Goal: Task Accomplishment & Management: Manage account settings

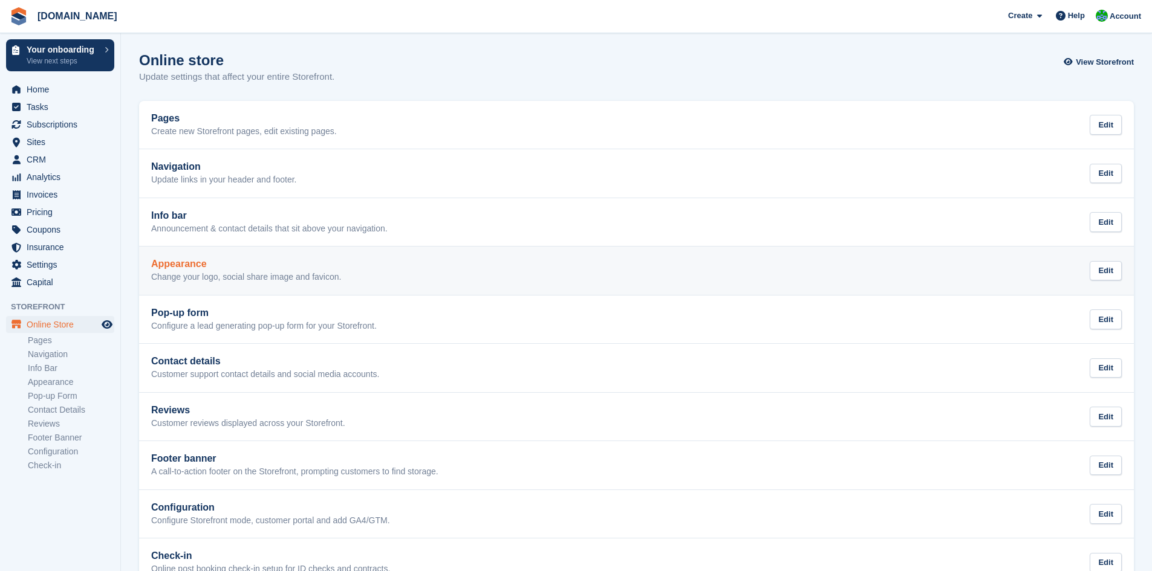
click at [406, 273] on div "Appearance Change your logo, social share image and favicon. Edit" at bounding box center [636, 271] width 970 height 24
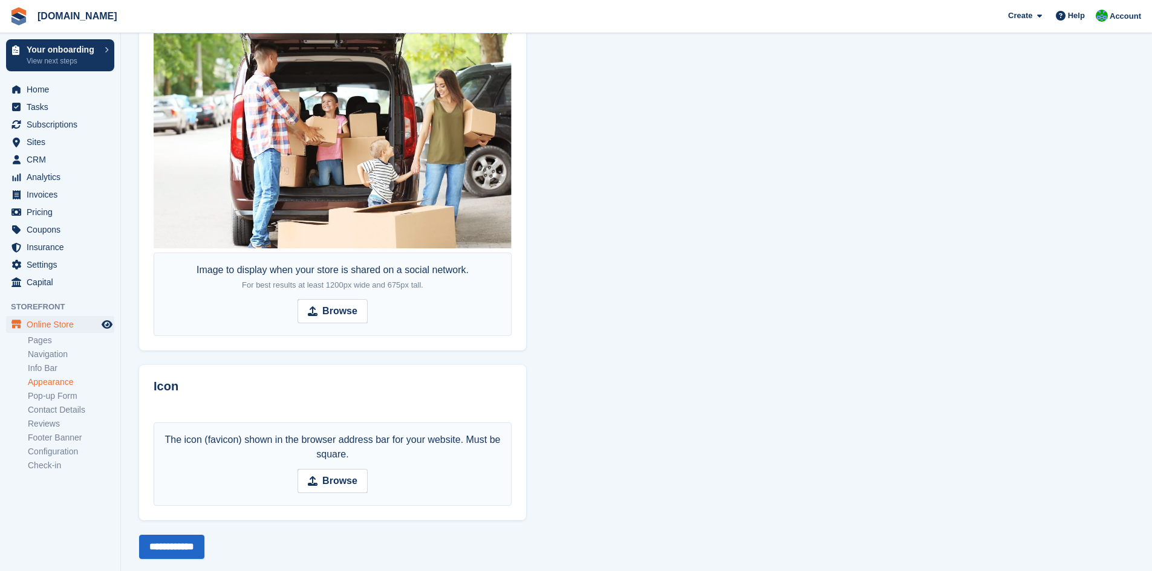
scroll to position [773, 0]
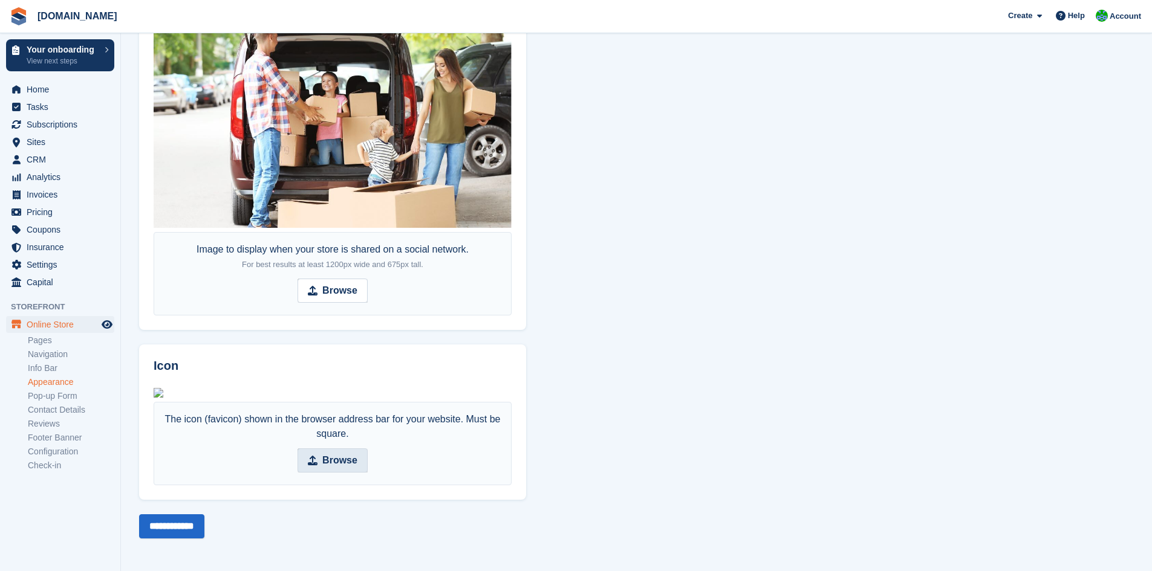
click at [333, 457] on strong "Browse" at bounding box center [339, 460] width 35 height 15
click at [333, 457] on input "Browse" at bounding box center [332, 461] width 70 height 24
type input "**********"
click at [176, 531] on input "**********" at bounding box center [171, 527] width 65 height 24
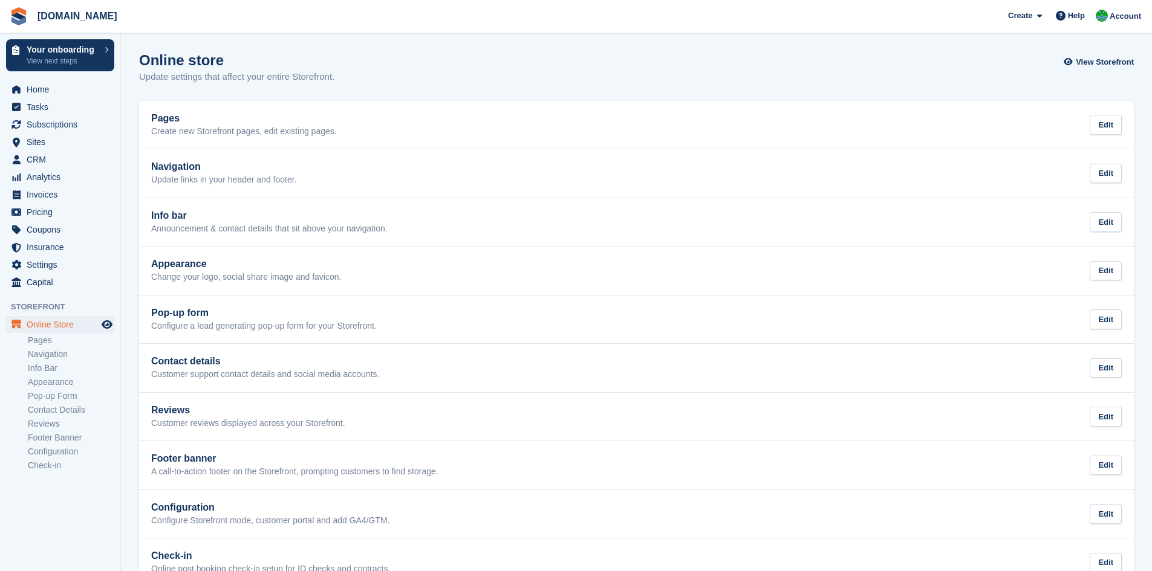
click at [778, 24] on span "TheWorkstore.co.uk Create Subscription Invoice Contact Deal Discount Page Help …" at bounding box center [576, 16] width 1152 height 33
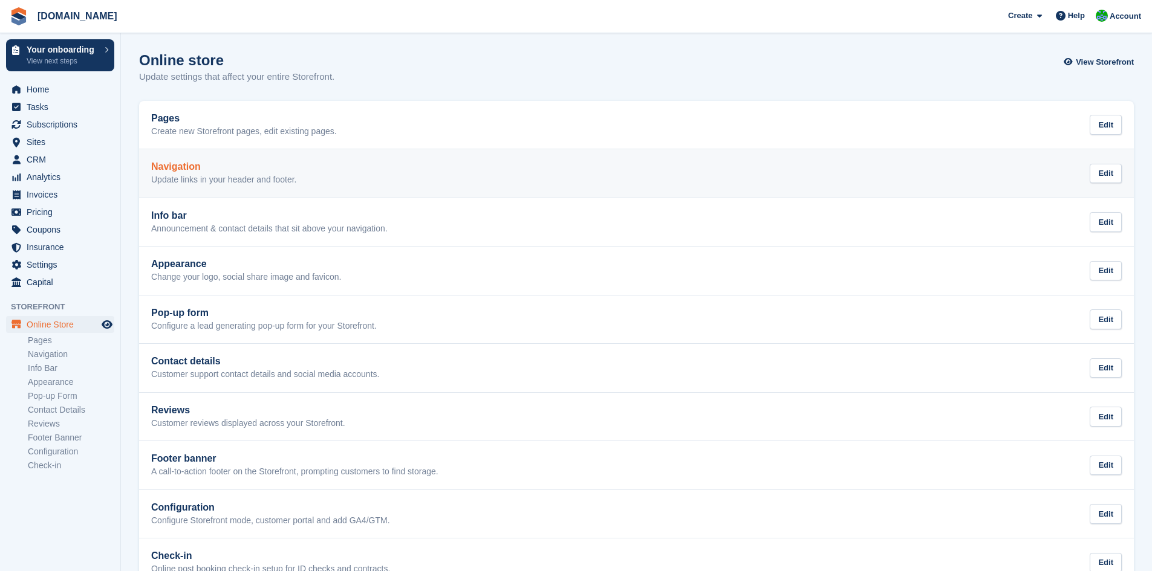
click at [477, 167] on div "Navigation Update links in your header and footer. Edit" at bounding box center [636, 173] width 970 height 24
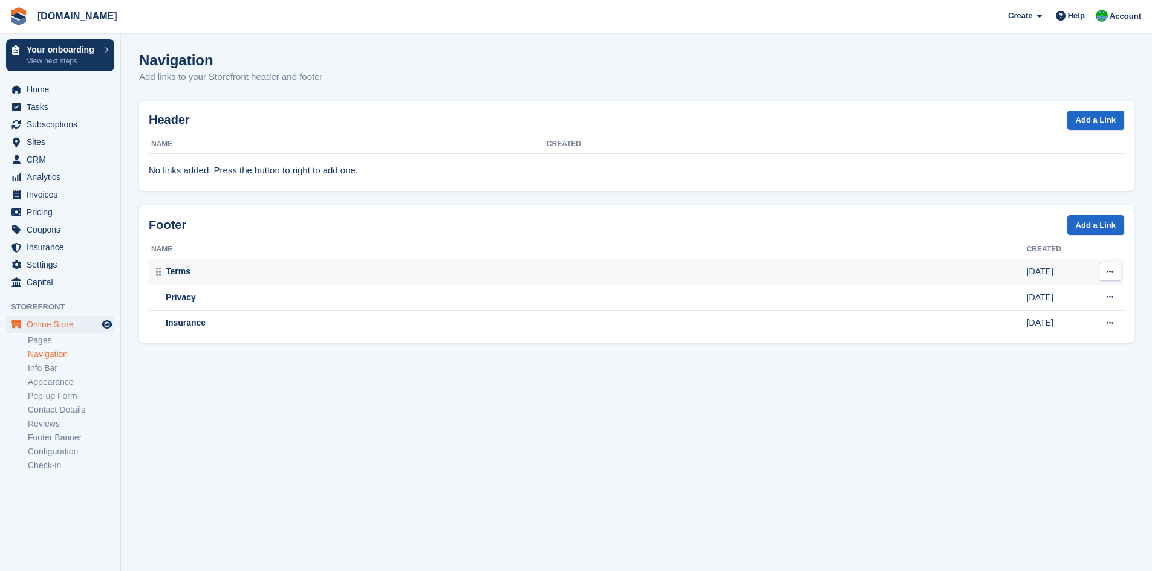
click at [353, 266] on div "Terms" at bounding box center [589, 271] width 876 height 13
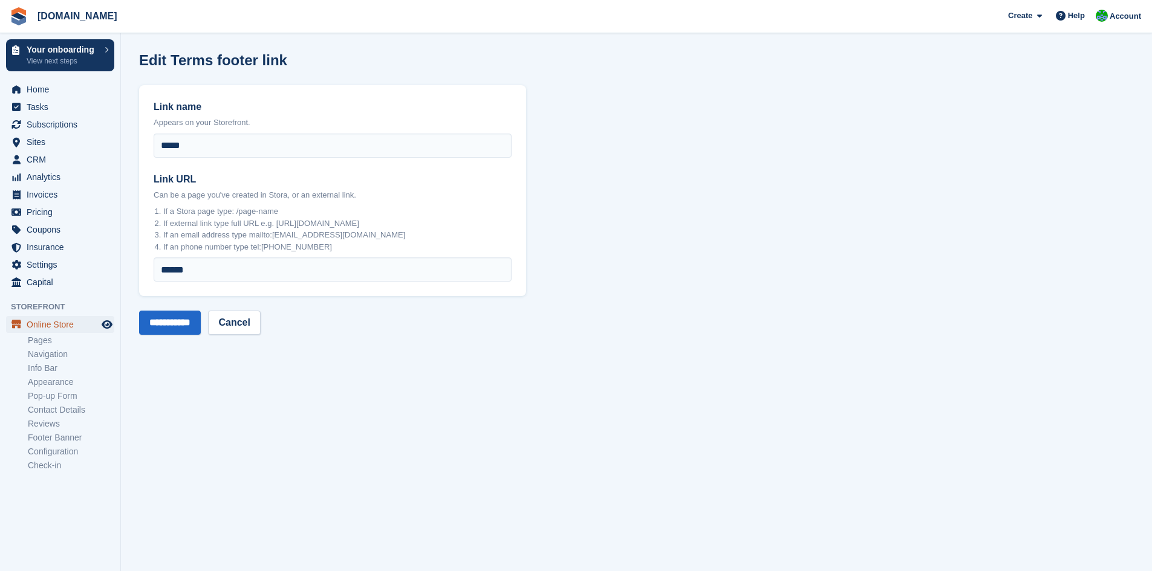
click at [51, 327] on span "Online Store" at bounding box center [63, 324] width 73 height 17
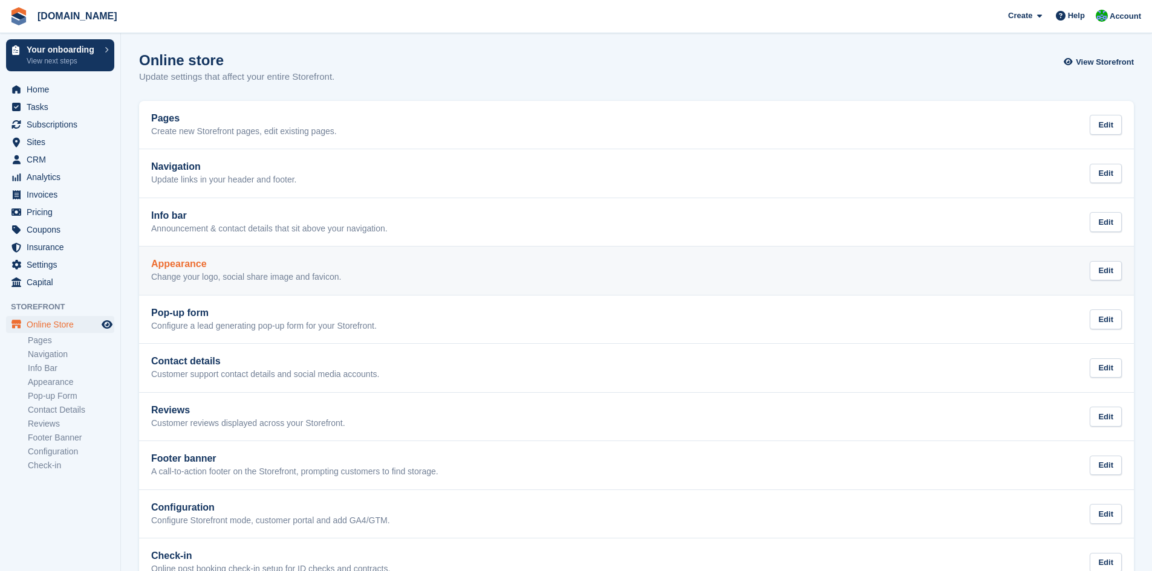
click at [382, 267] on div "Appearance Change your logo, social share image and favicon. Edit" at bounding box center [636, 271] width 970 height 24
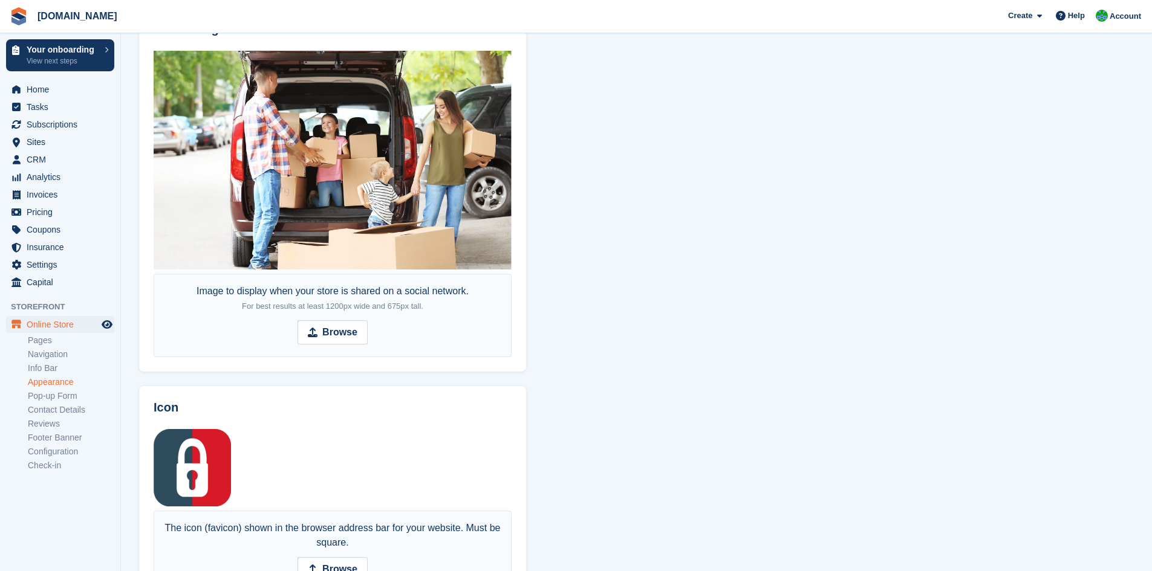
scroll to position [773, 0]
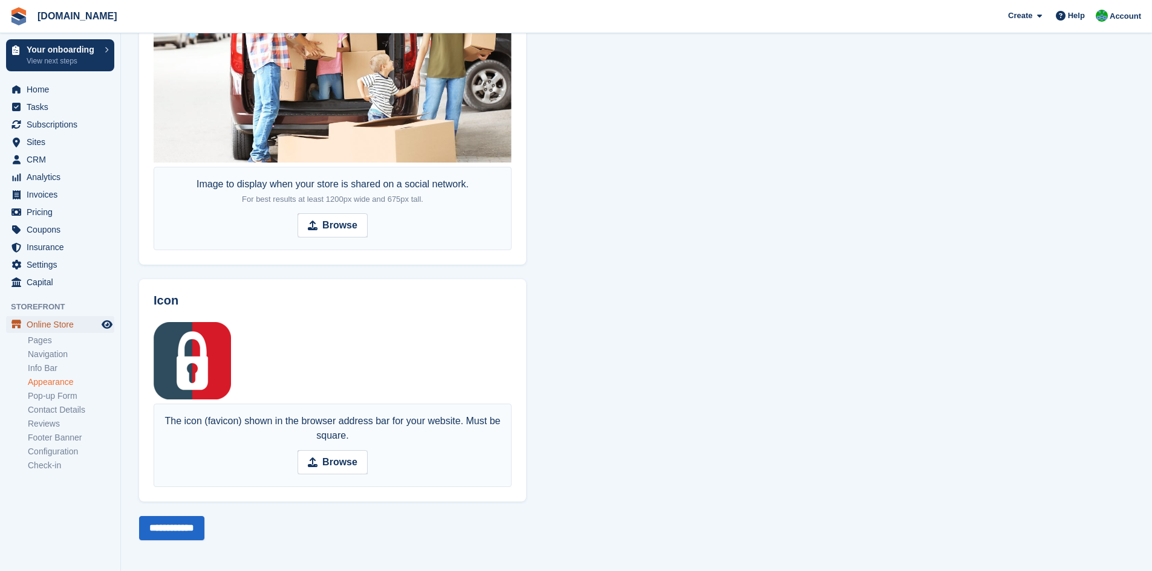
click at [60, 328] on span "Online Store" at bounding box center [63, 324] width 73 height 17
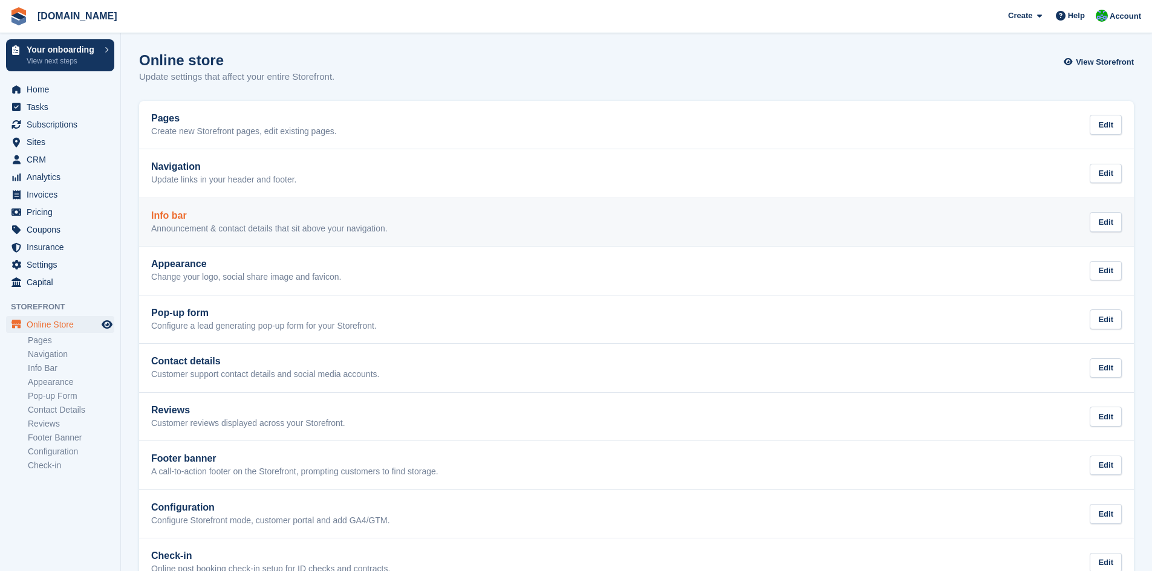
click at [535, 224] on div "Info bar Announcement & contact details that sit above your navigation. Edit" at bounding box center [636, 222] width 970 height 24
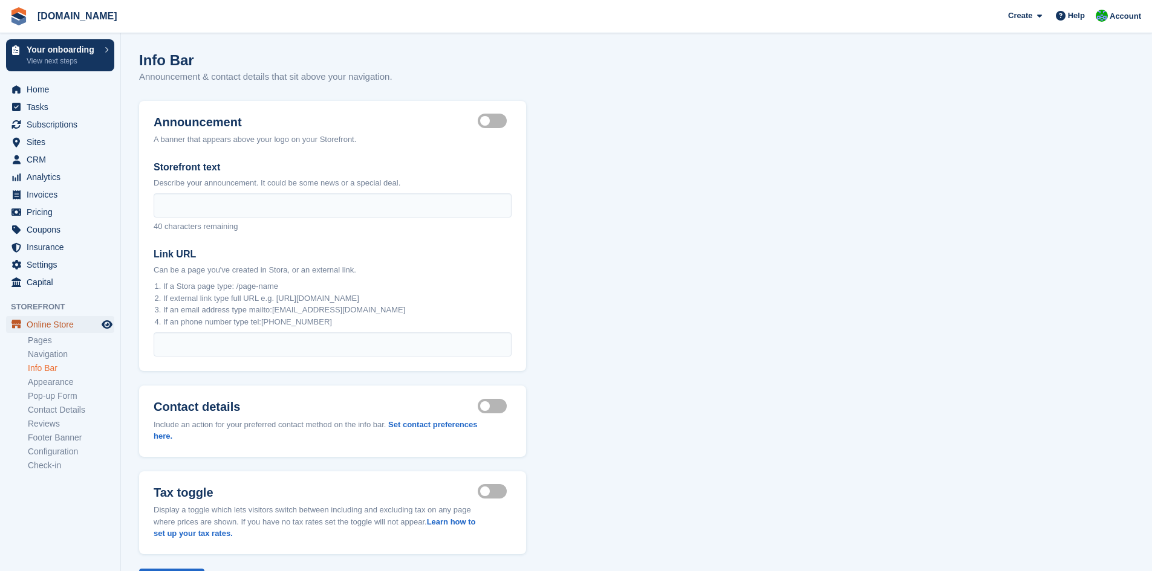
click at [50, 323] on span "Online Store" at bounding box center [63, 324] width 73 height 17
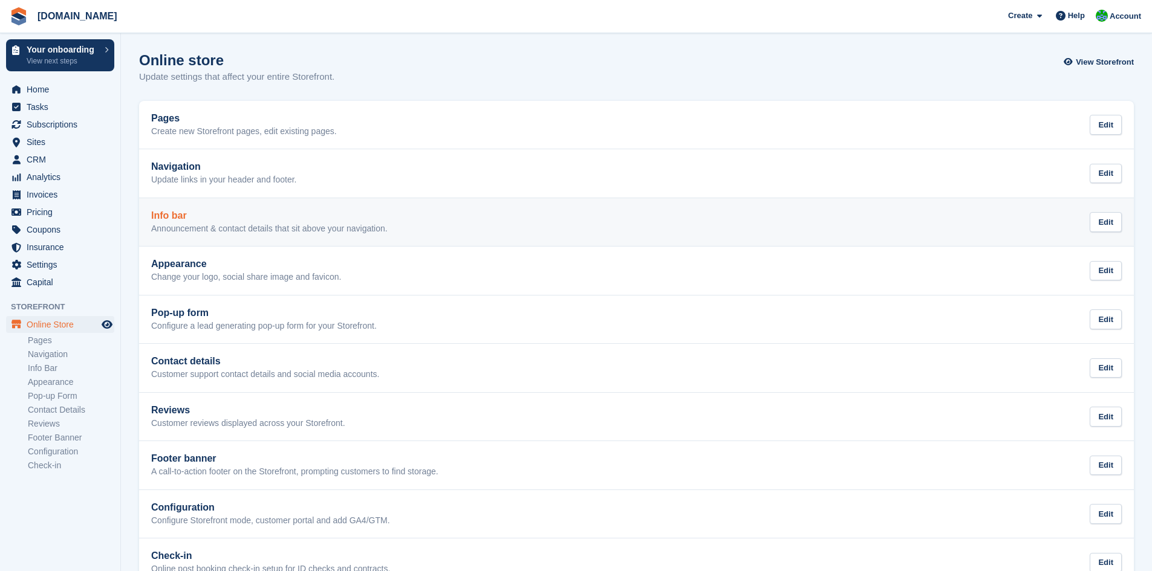
click at [470, 235] on link "Info bar Announcement & contact details that sit above your navigation. Edit" at bounding box center [636, 222] width 995 height 48
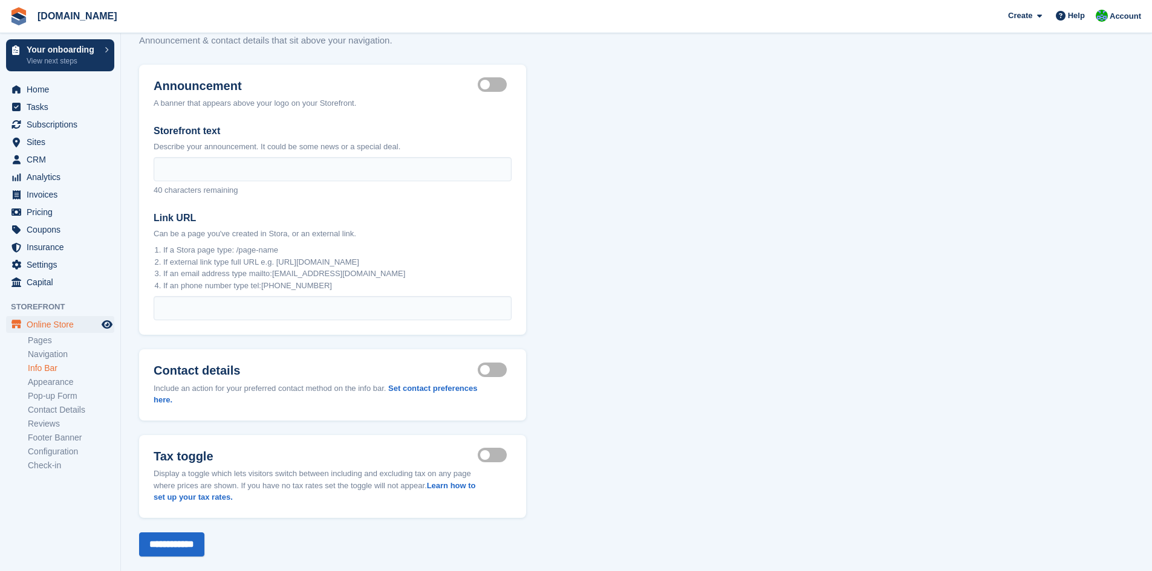
scroll to position [54, 0]
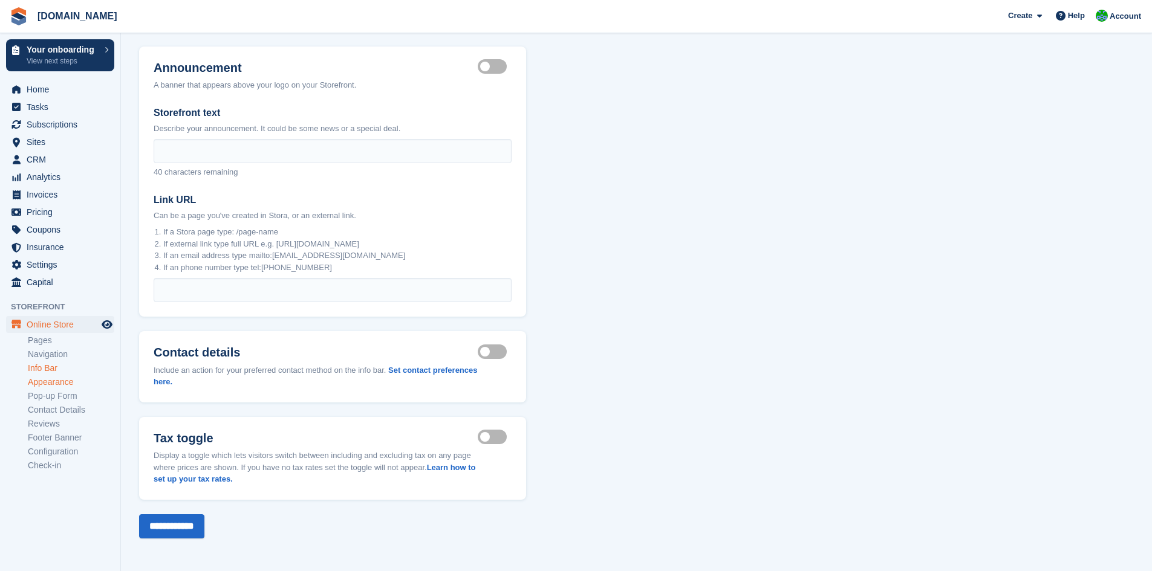
click at [51, 384] on link "Appearance" at bounding box center [71, 382] width 86 height 11
